Goal: Information Seeking & Learning: Learn about a topic

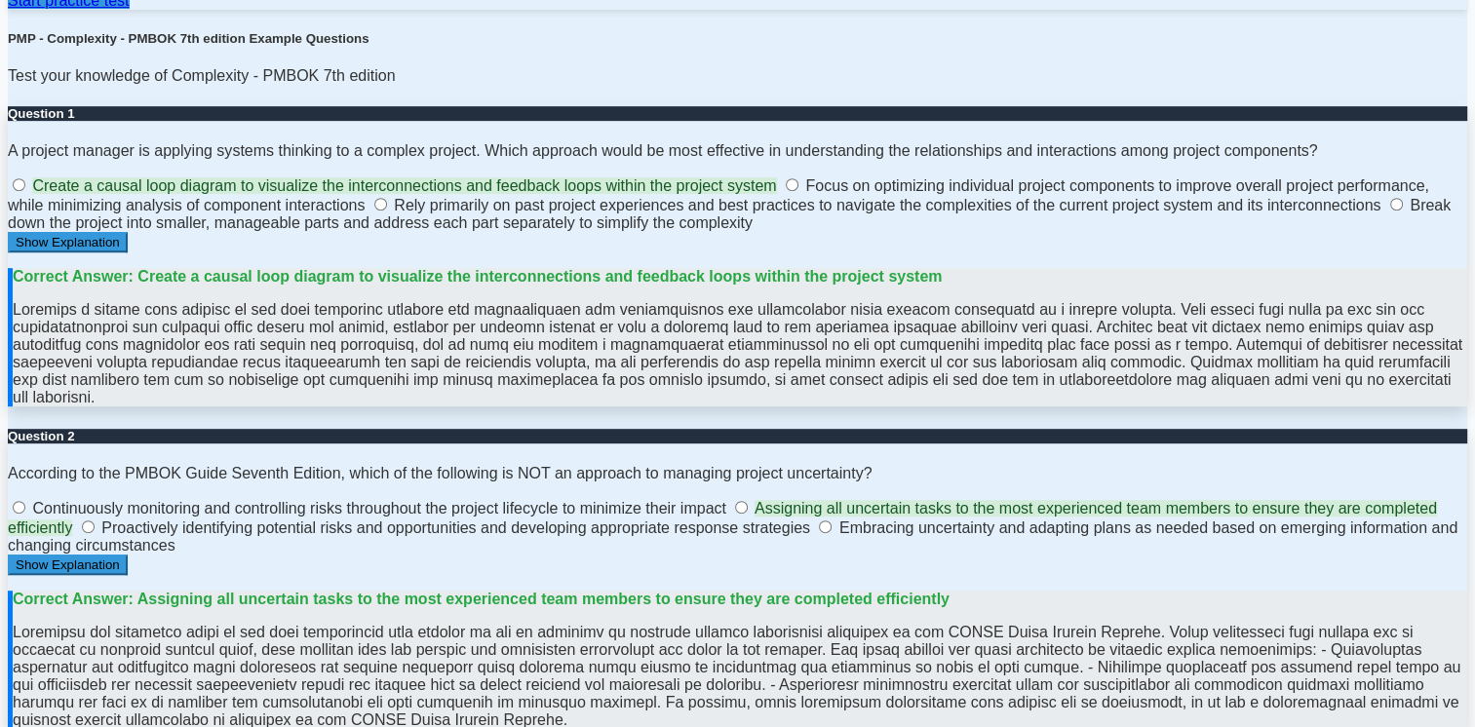
scroll to position [858, 0]
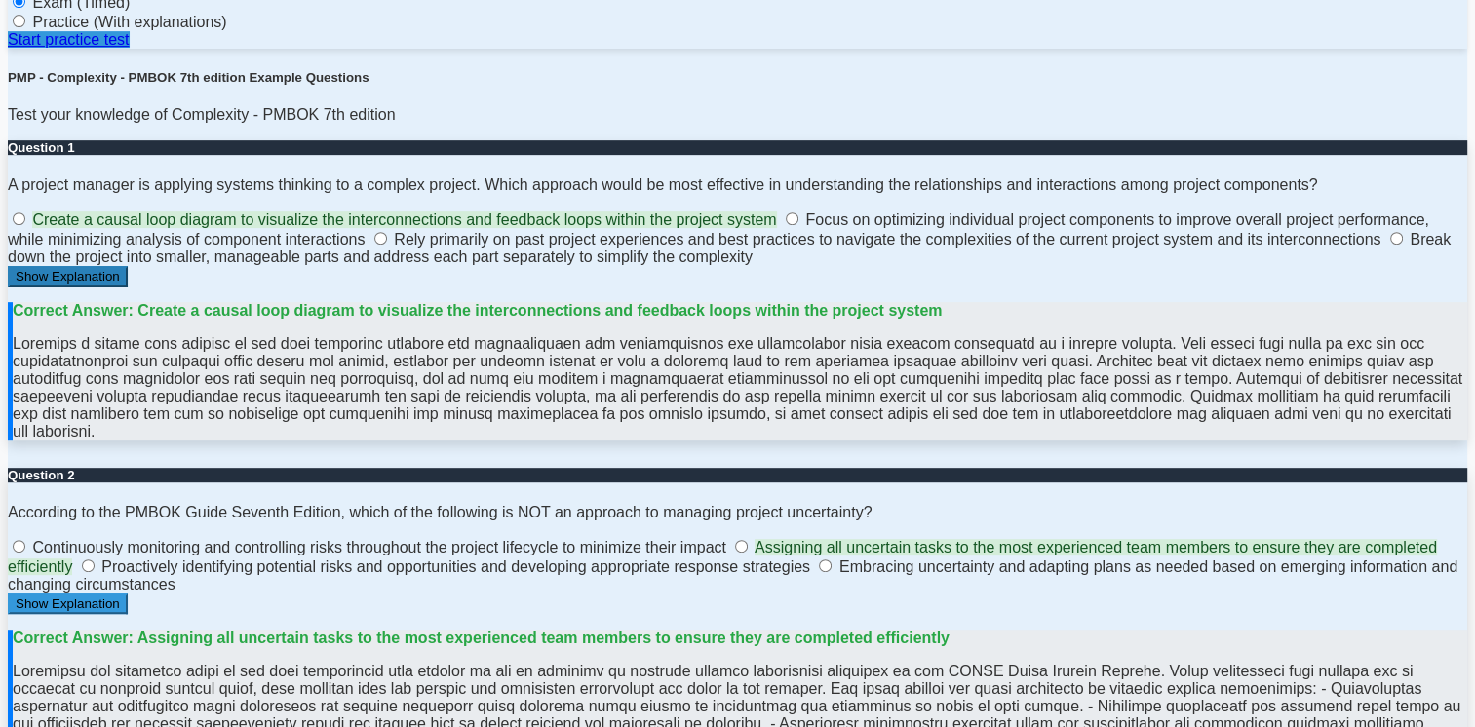
click at [50, 287] on button "Show Explanation" at bounding box center [68, 276] width 120 height 20
click at [50, 287] on button "Hide Explanation" at bounding box center [65, 276] width 114 height 20
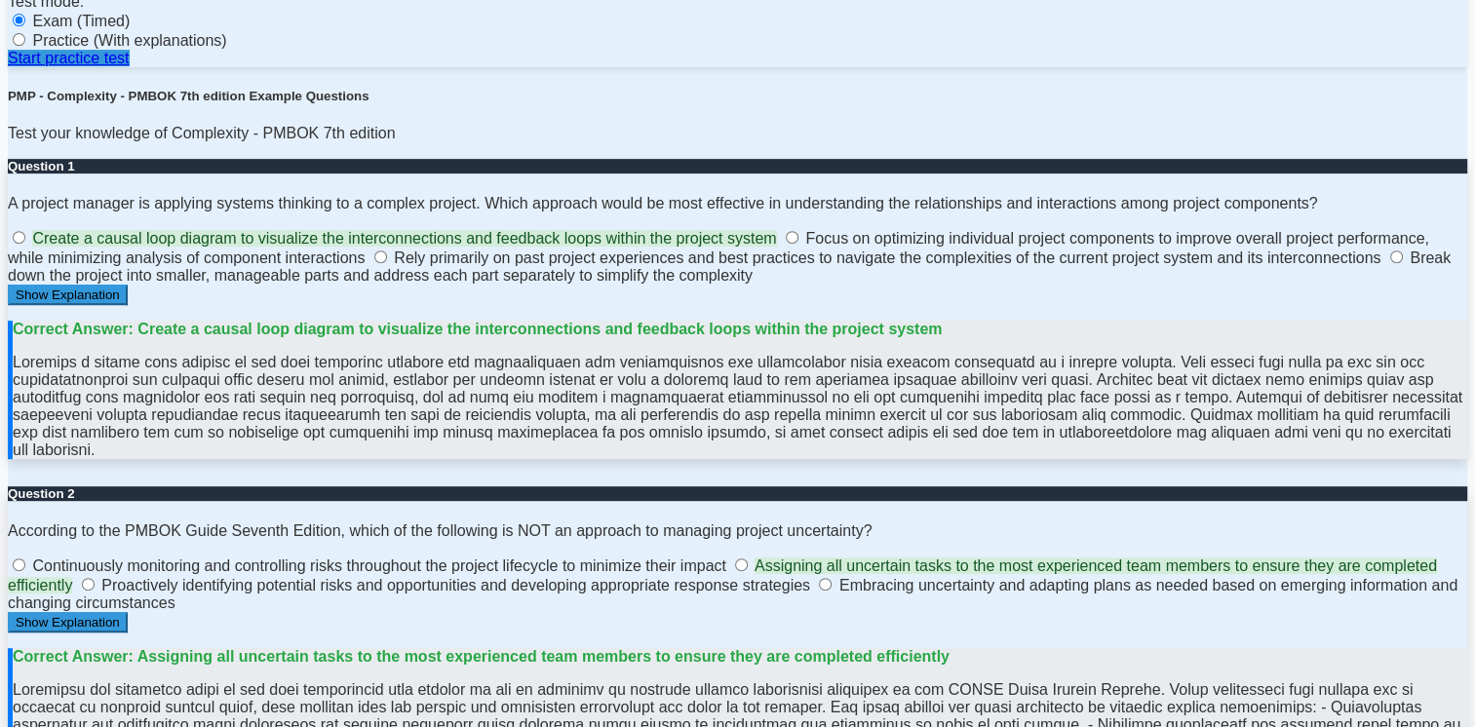
scroll to position [780, 0]
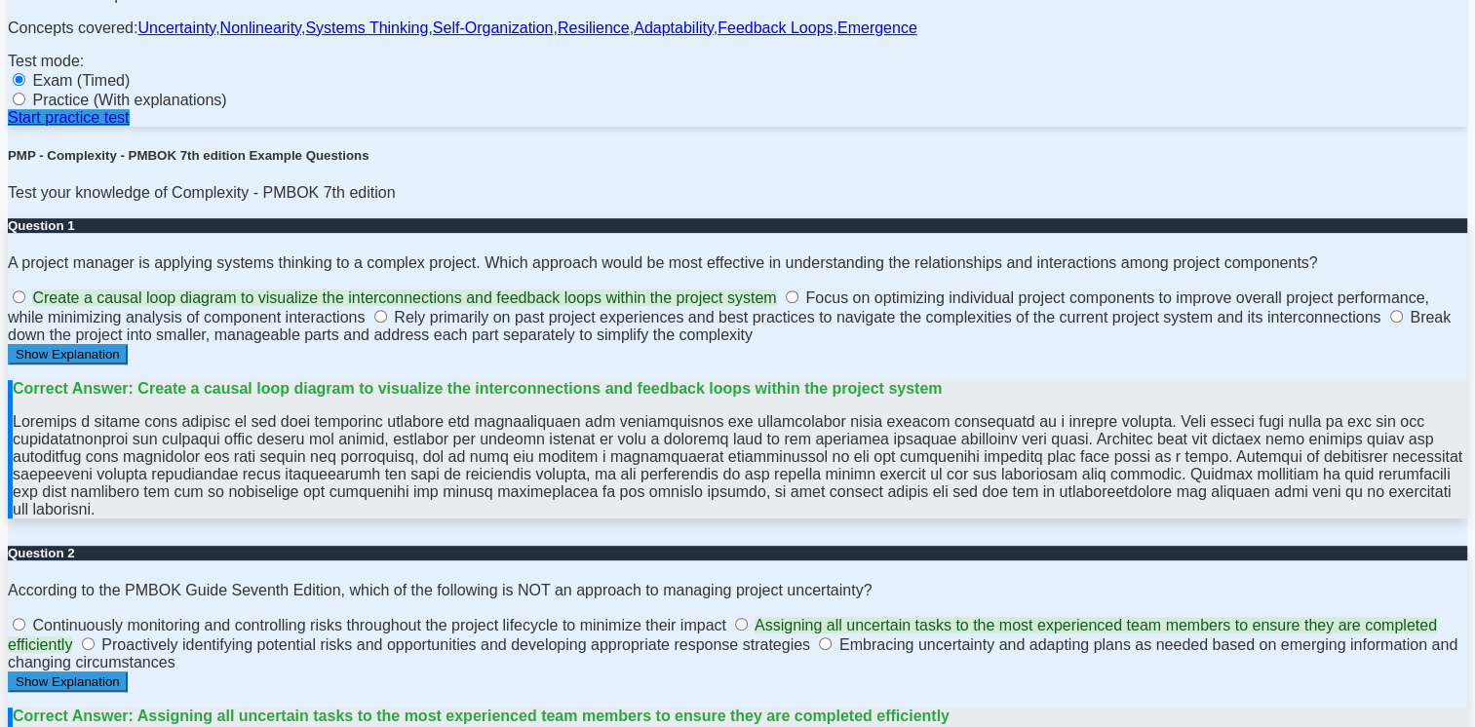
click at [629, 343] on label "Break down the project into smaller, manageable parts and address each part sep…" at bounding box center [729, 326] width 1443 height 34
click at [1390, 323] on input "Break down the project into smaller, manageable parts and address each part sep…" at bounding box center [1396, 316] width 13 height 13
radio input "true"
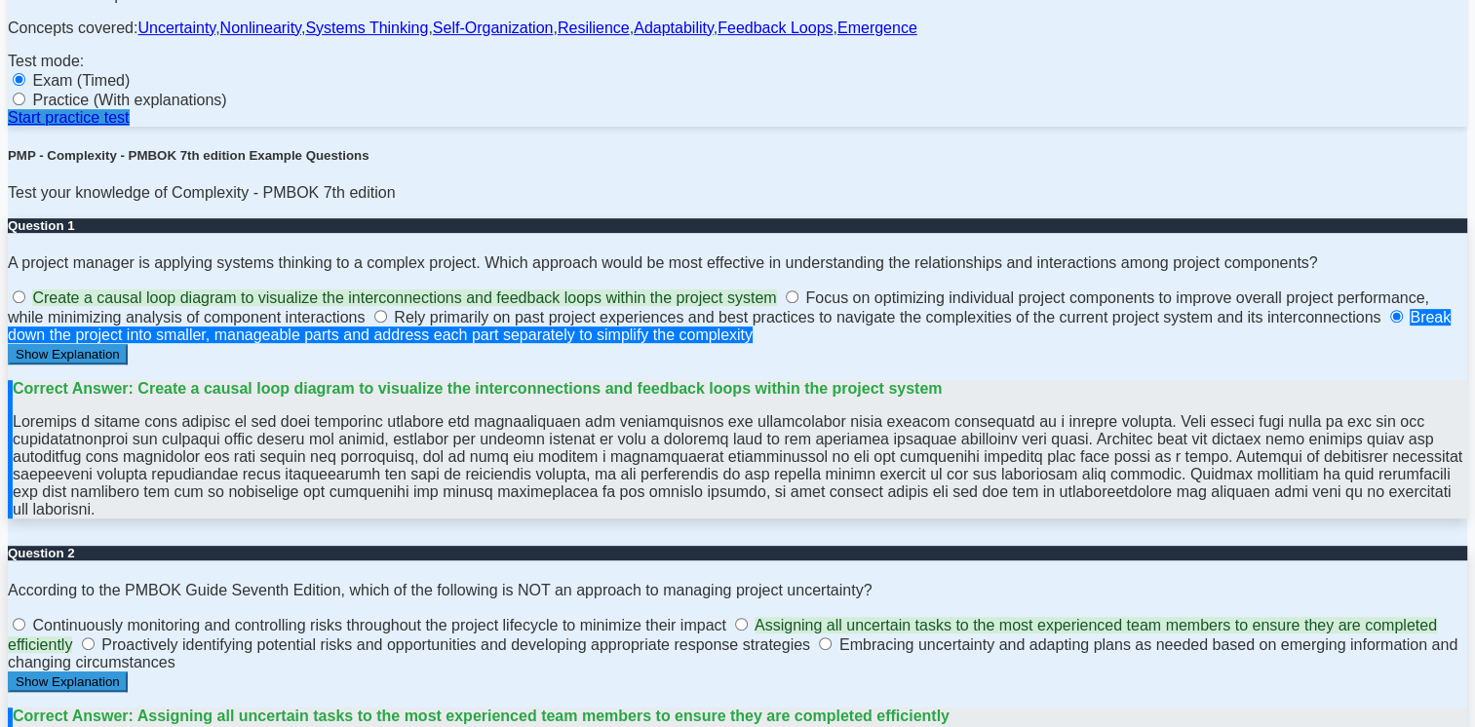
click at [701, 367] on div "Show Explanation Correct Answer: Create a causal loop diagram to visualize the …" at bounding box center [737, 431] width 1459 height 174
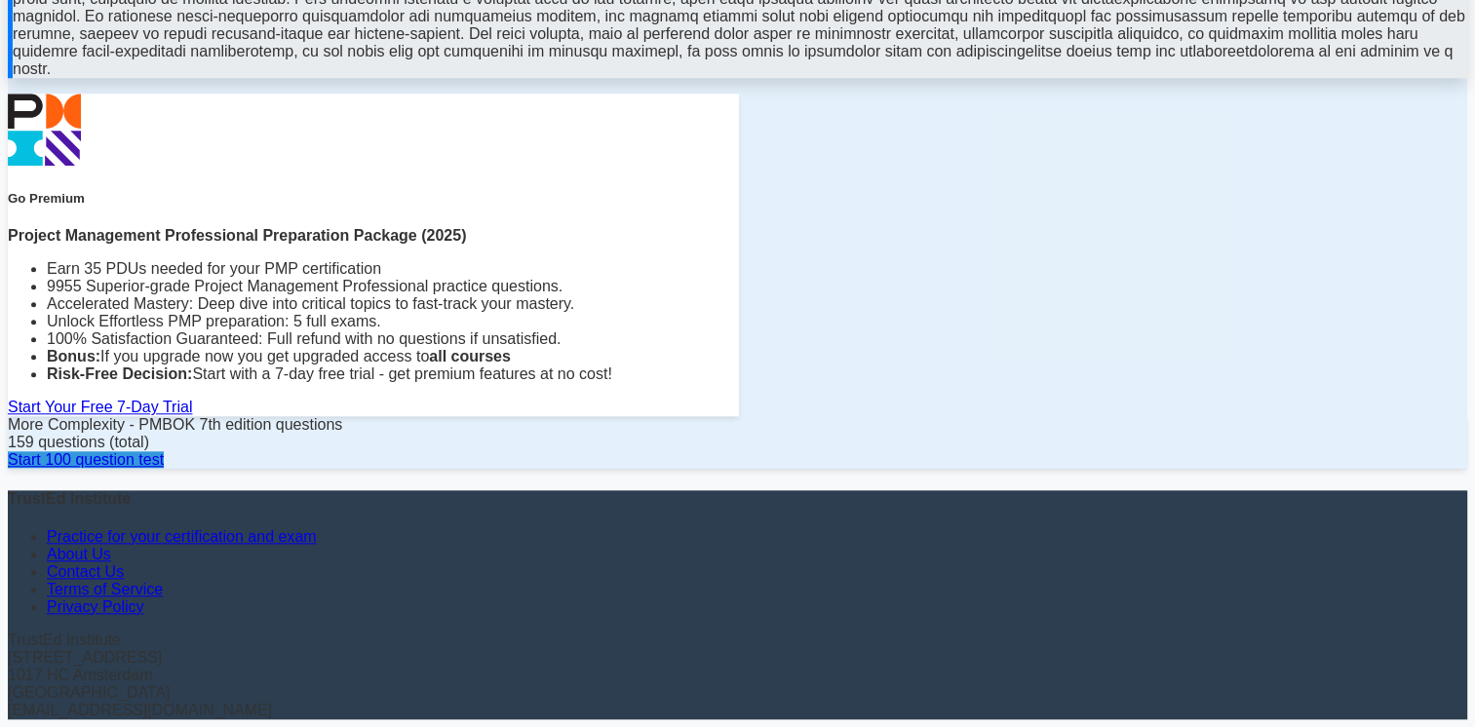
scroll to position [1641, 0]
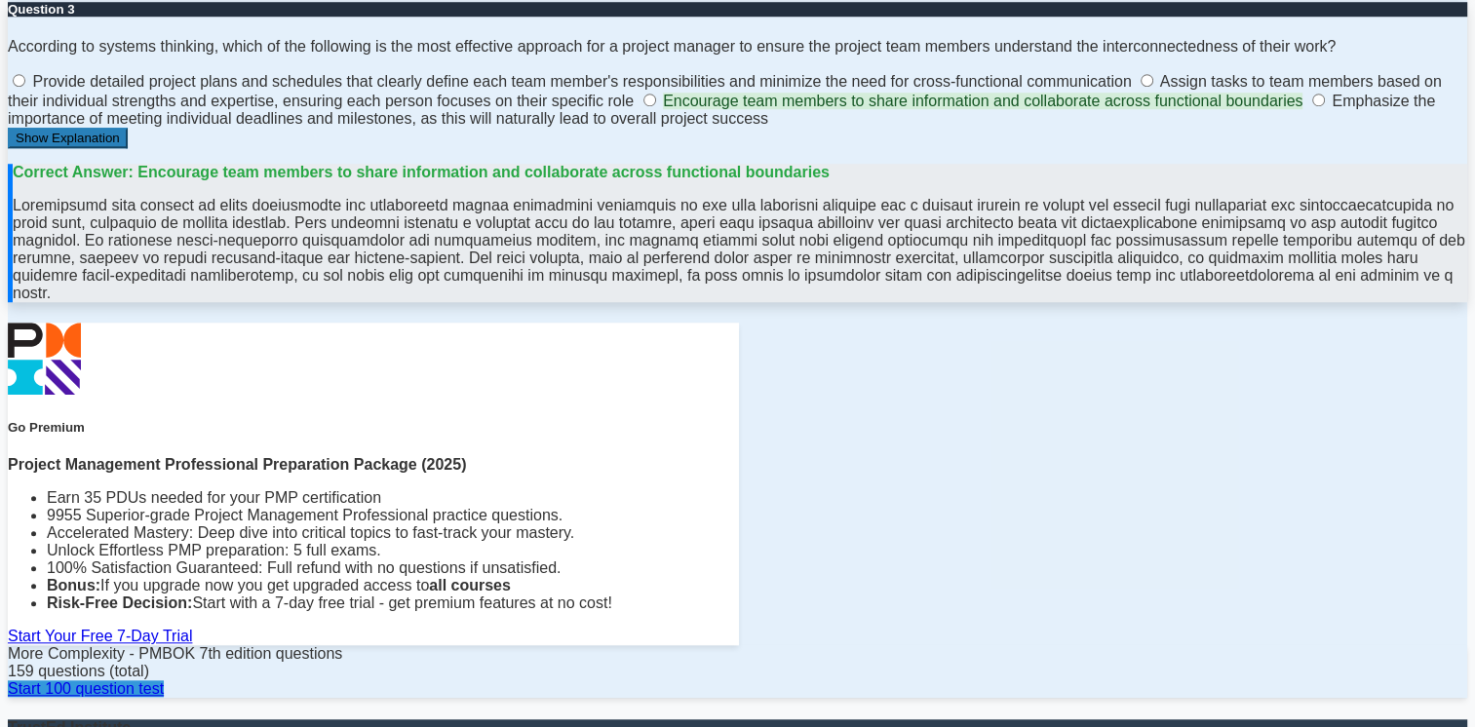
click at [55, 148] on button "Show Explanation" at bounding box center [68, 138] width 120 height 20
click at [55, 148] on button "Hide Explanation" at bounding box center [65, 138] width 114 height 20
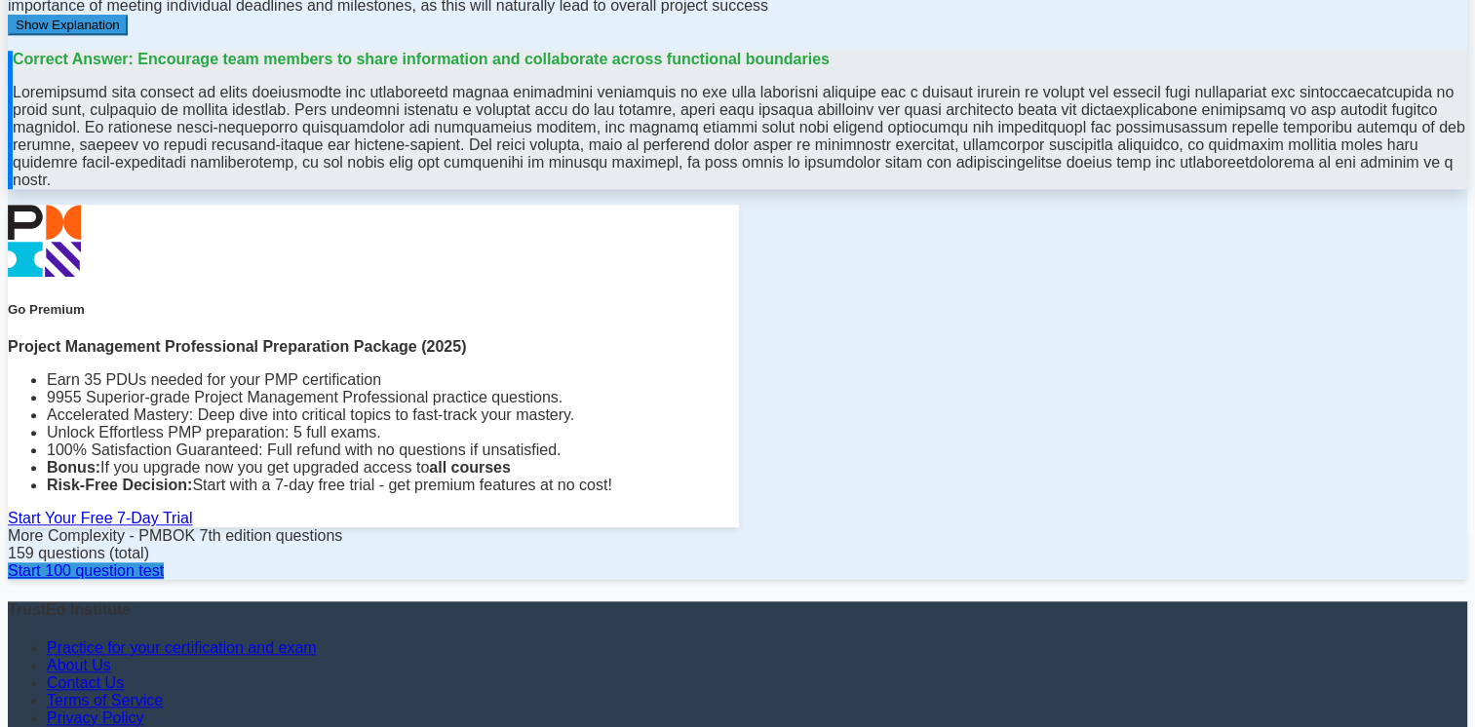
scroll to position [1797, 0]
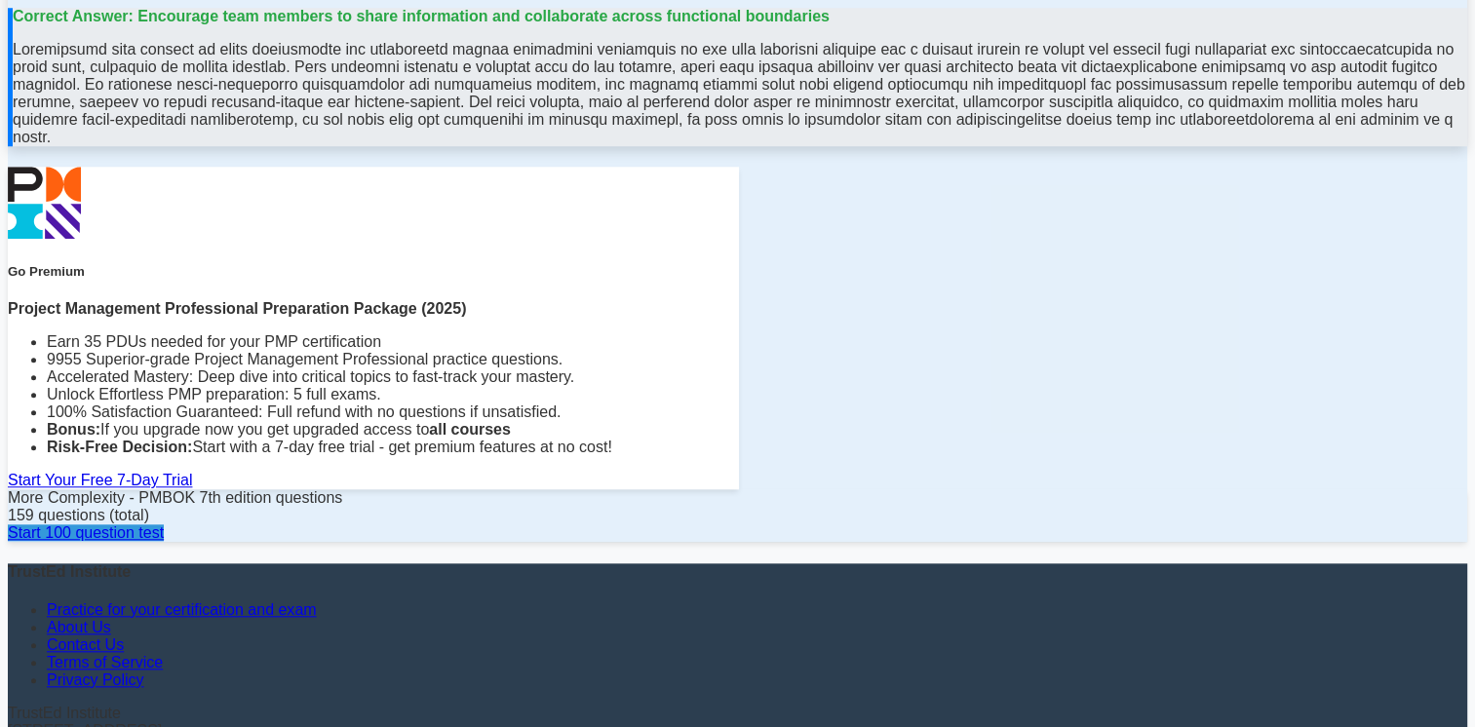
radio input "true"
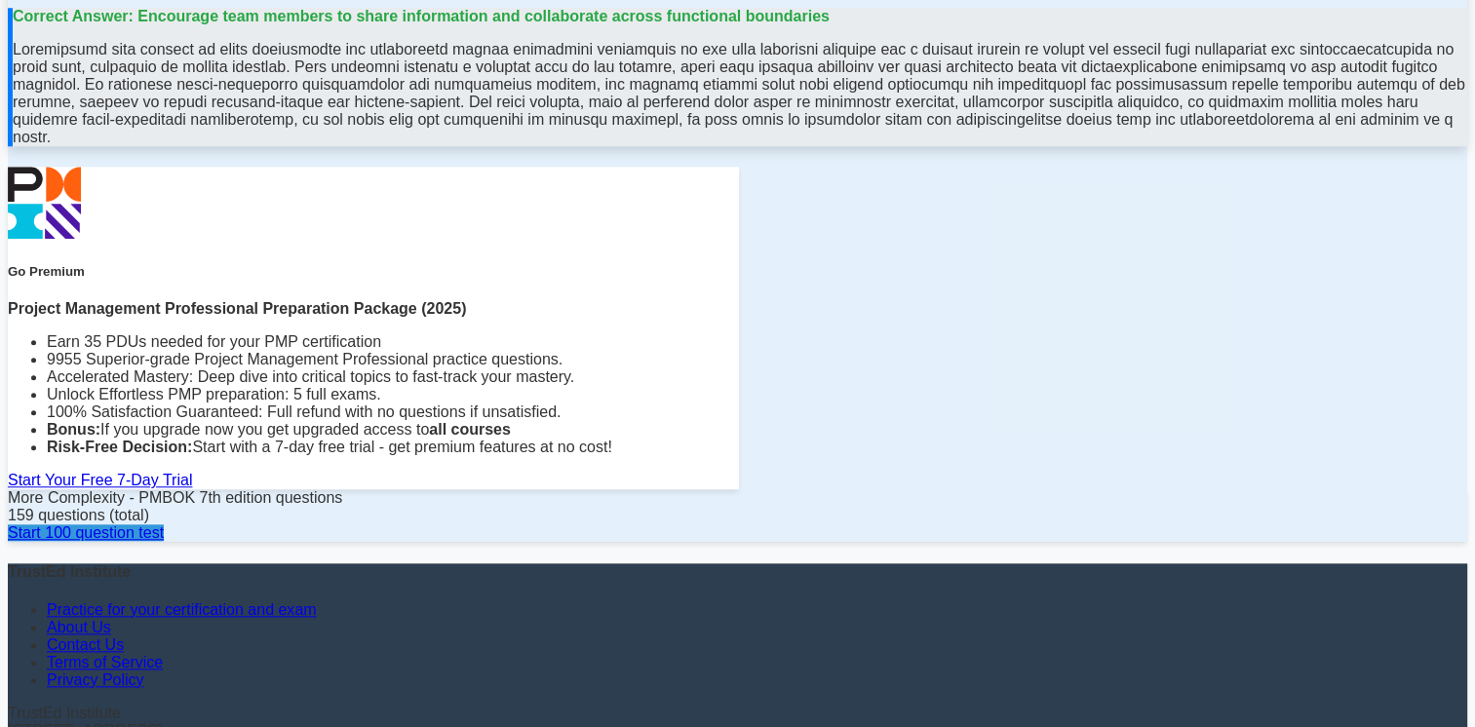
radio input "true"
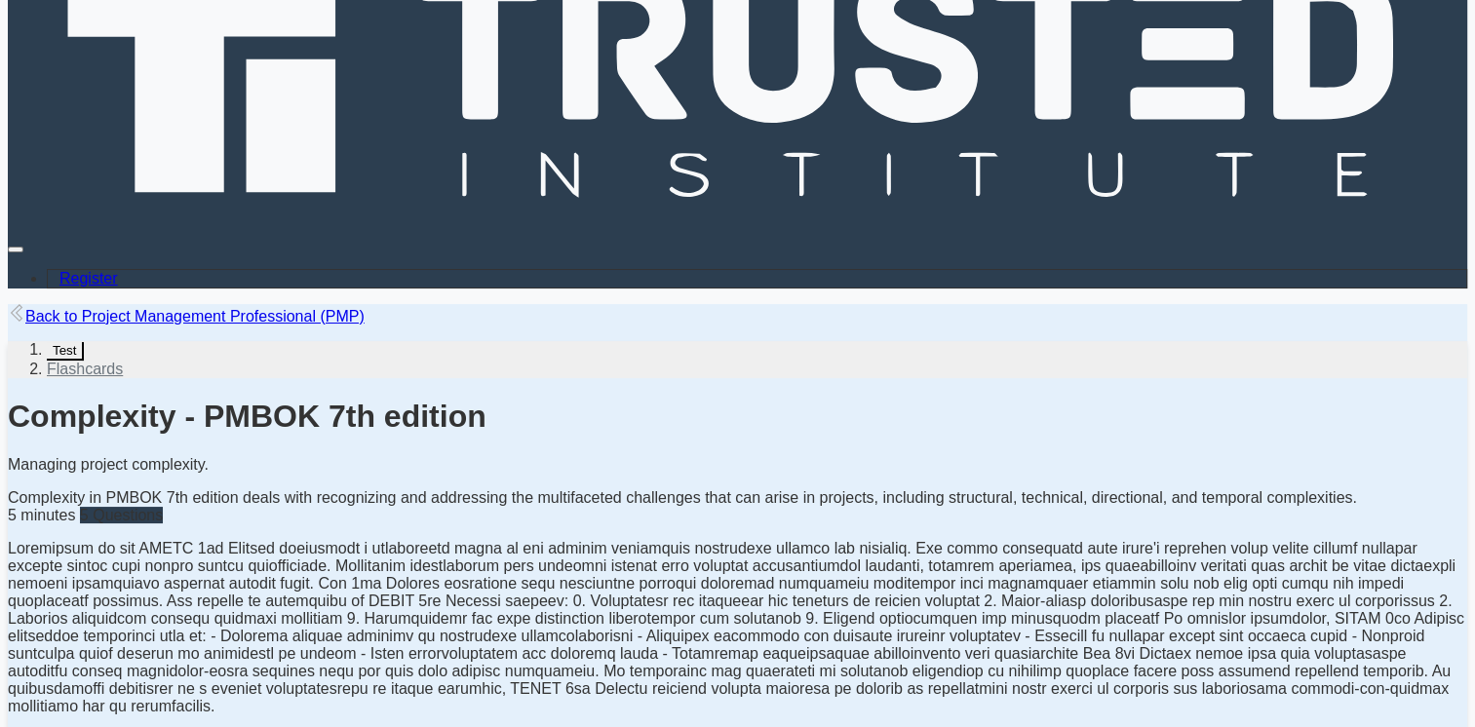
scroll to position [0, 0]
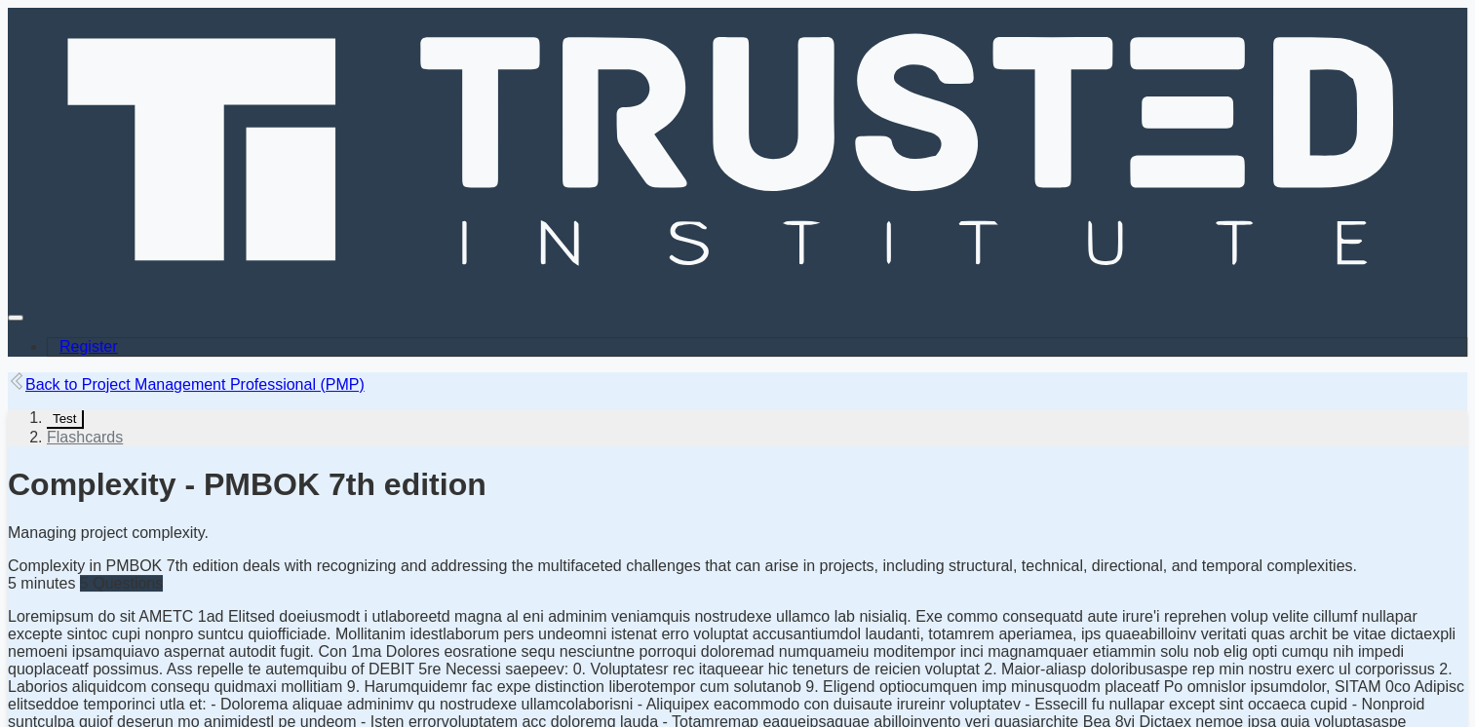
click at [420, 37] on icon at bounding box center [479, 112] width 119 height 150
